Goal: Transaction & Acquisition: Purchase product/service

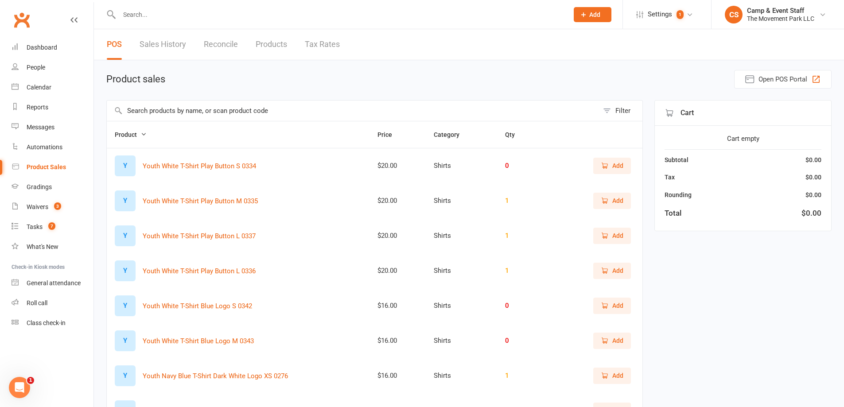
drag, startPoint x: 203, startPoint y: 104, endPoint x: 208, endPoint y: 100, distance: 6.3
click at [203, 102] on input "text" at bounding box center [353, 111] width 492 height 20
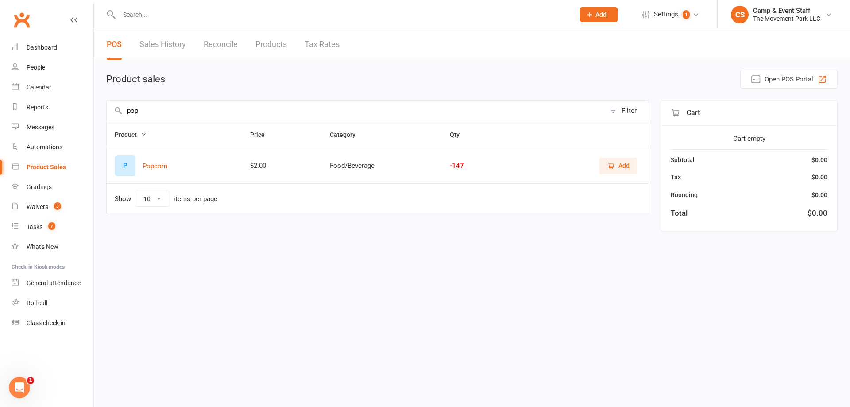
type input "pop"
click at [627, 167] on span "Add" at bounding box center [624, 166] width 11 height 10
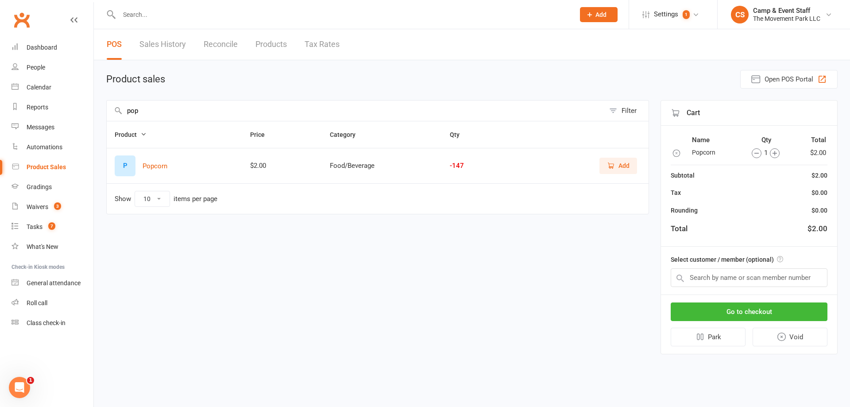
click at [777, 152] on icon "button" at bounding box center [775, 153] width 10 height 10
click at [736, 280] on input "text" at bounding box center [749, 277] width 157 height 19
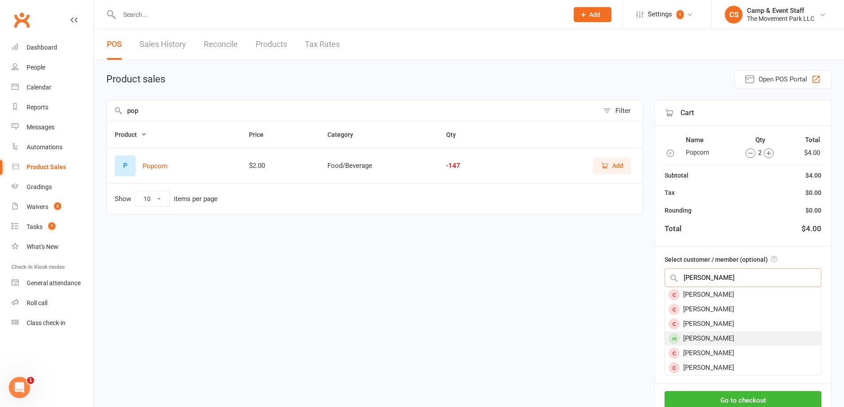
type input "[PERSON_NAME]"
click at [733, 340] on div "[PERSON_NAME]" at bounding box center [743, 338] width 156 height 15
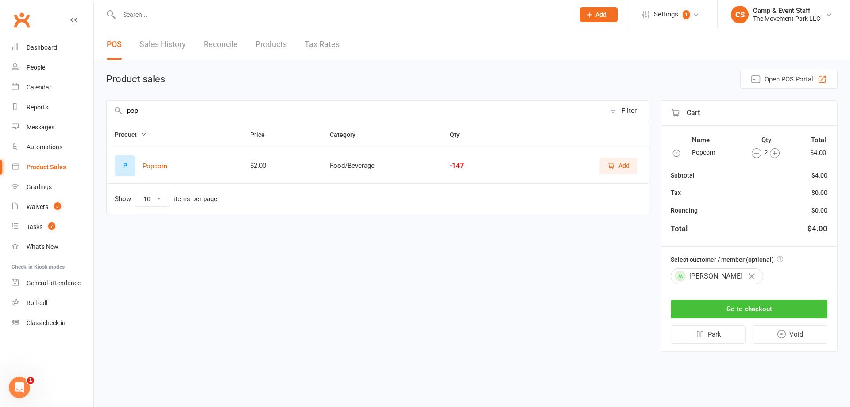
click at [755, 314] on button "Go to checkout" at bounding box center [749, 309] width 157 height 19
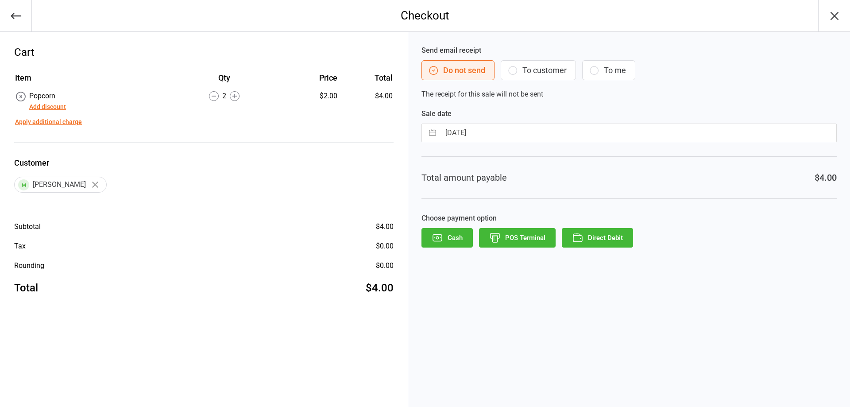
click at [456, 235] on button "Cash" at bounding box center [447, 237] width 51 height 19
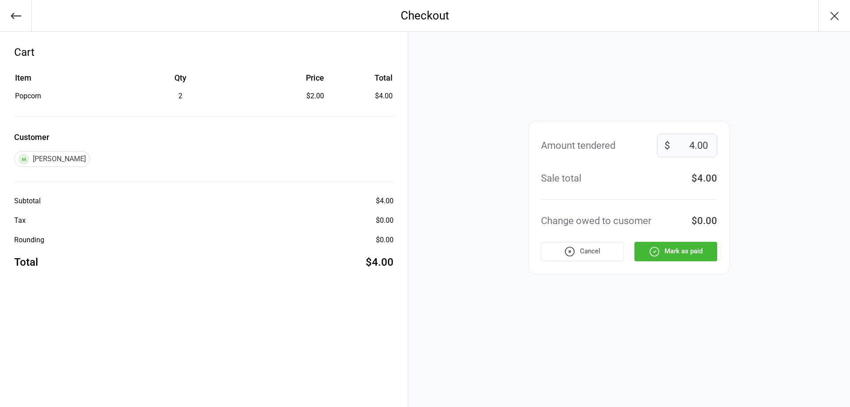
click at [703, 145] on input "4.00" at bounding box center [687, 145] width 60 height 23
type input "11"
click at [678, 251] on button "Mark as paid" at bounding box center [676, 251] width 83 height 19
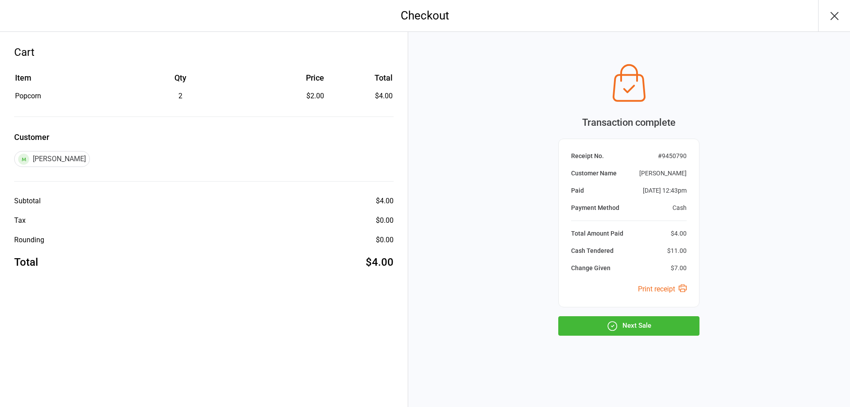
click at [648, 318] on button "Next Sale" at bounding box center [628, 325] width 141 height 19
